Goal: Task Accomplishment & Management: Use online tool/utility

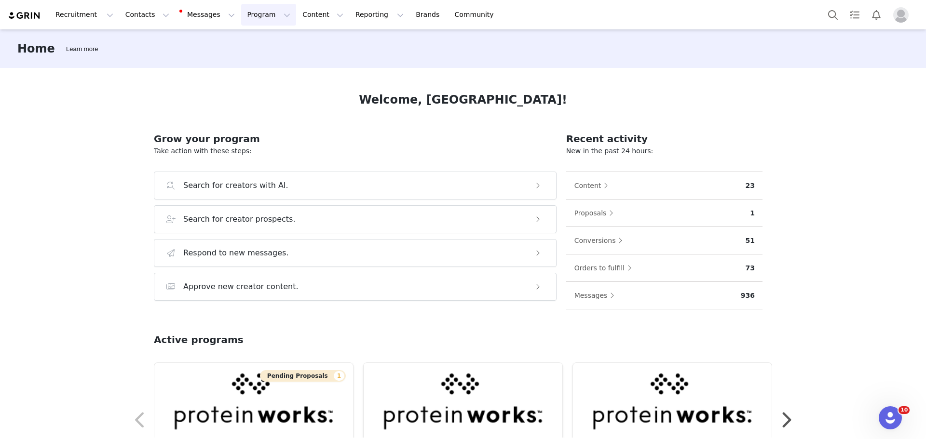
click at [241, 20] on button "Program Program" at bounding box center [268, 15] width 55 height 22
click at [254, 37] on link "Activations" at bounding box center [255, 43] width 76 height 18
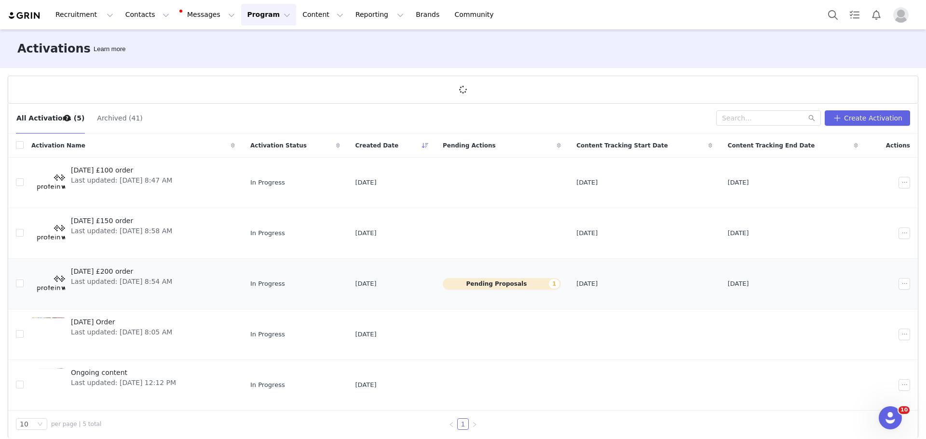
scroll to position [18, 0]
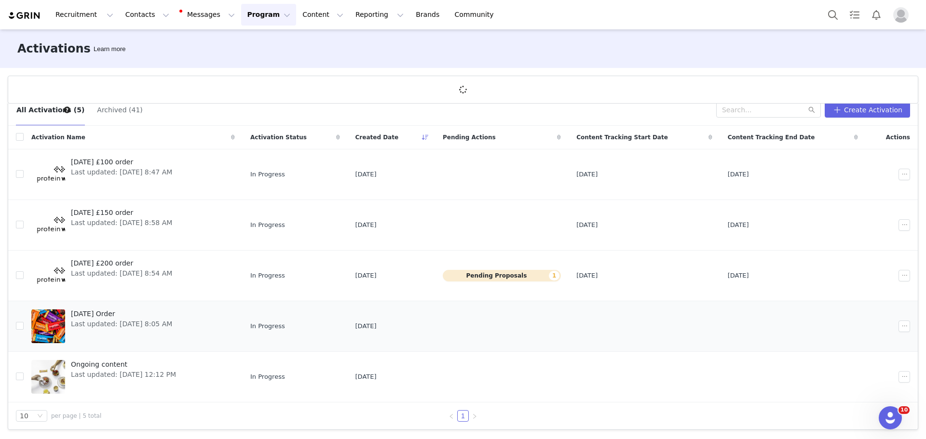
click at [129, 312] on span "[DATE] Order" at bounding box center [121, 314] width 101 height 10
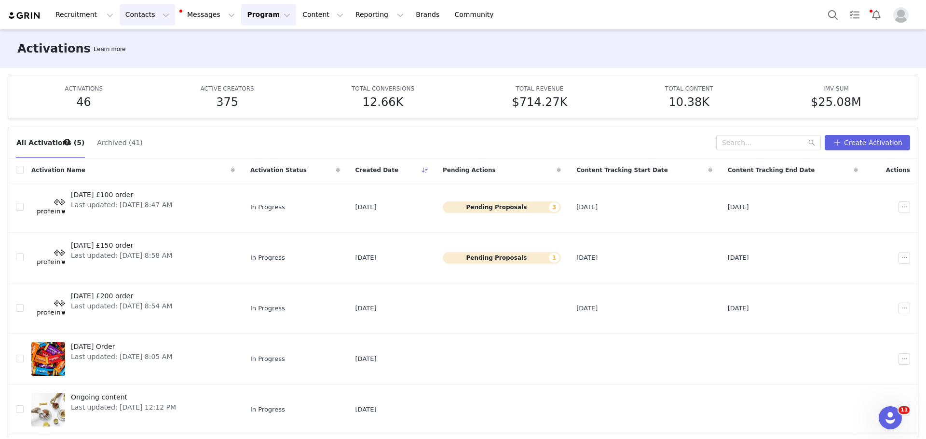
click at [145, 13] on button "Contacts Contacts" at bounding box center [147, 15] width 55 height 22
click at [146, 43] on div "Creators" at bounding box center [148, 43] width 65 height 10
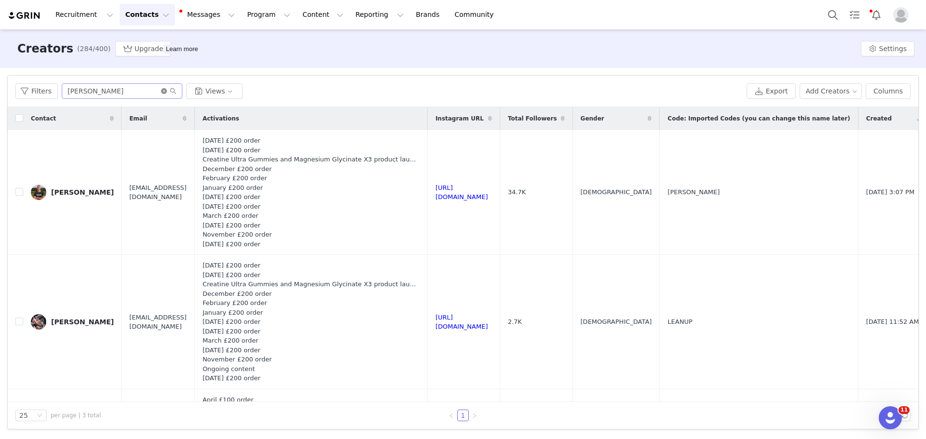
click at [162, 90] on icon "icon: close-circle" at bounding box center [164, 91] width 6 height 6
click at [128, 91] on input "text" at bounding box center [122, 90] width 121 height 15
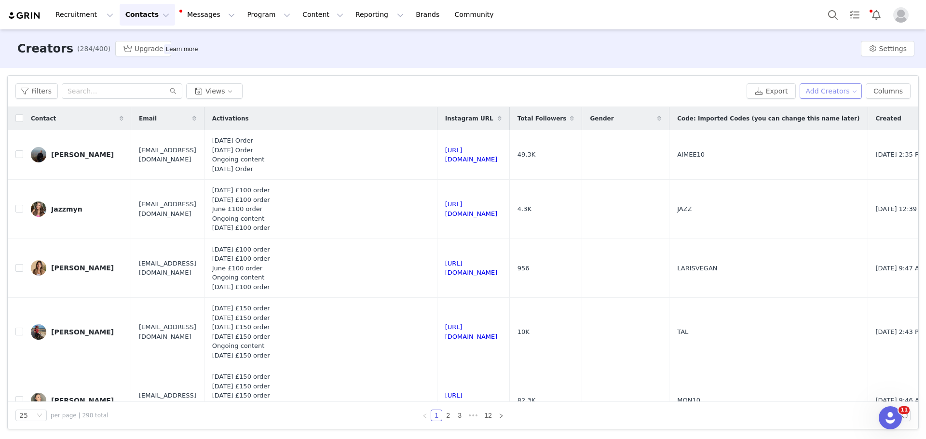
click at [817, 91] on button "Add Creators" at bounding box center [831, 90] width 63 height 15
click at [832, 107] on span "Add a Creator" at bounding box center [835, 110] width 47 height 11
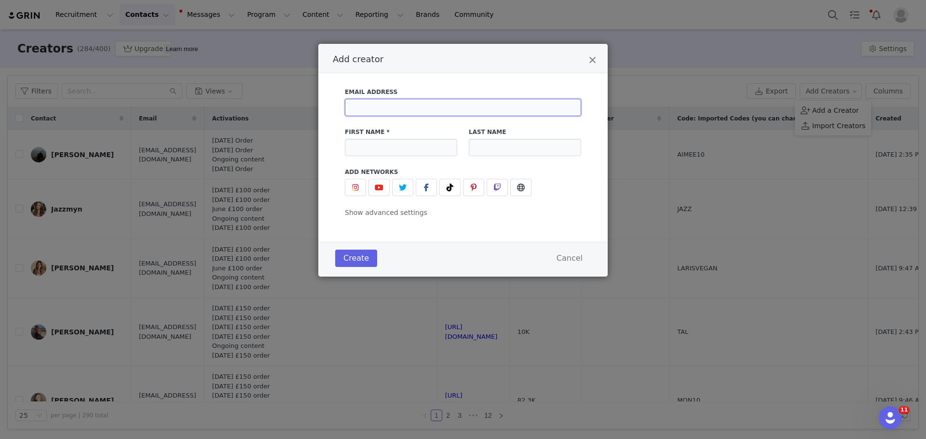
click at [441, 112] on input "Add creator" at bounding box center [463, 107] width 236 height 17
